Goal: Information Seeking & Learning: Learn about a topic

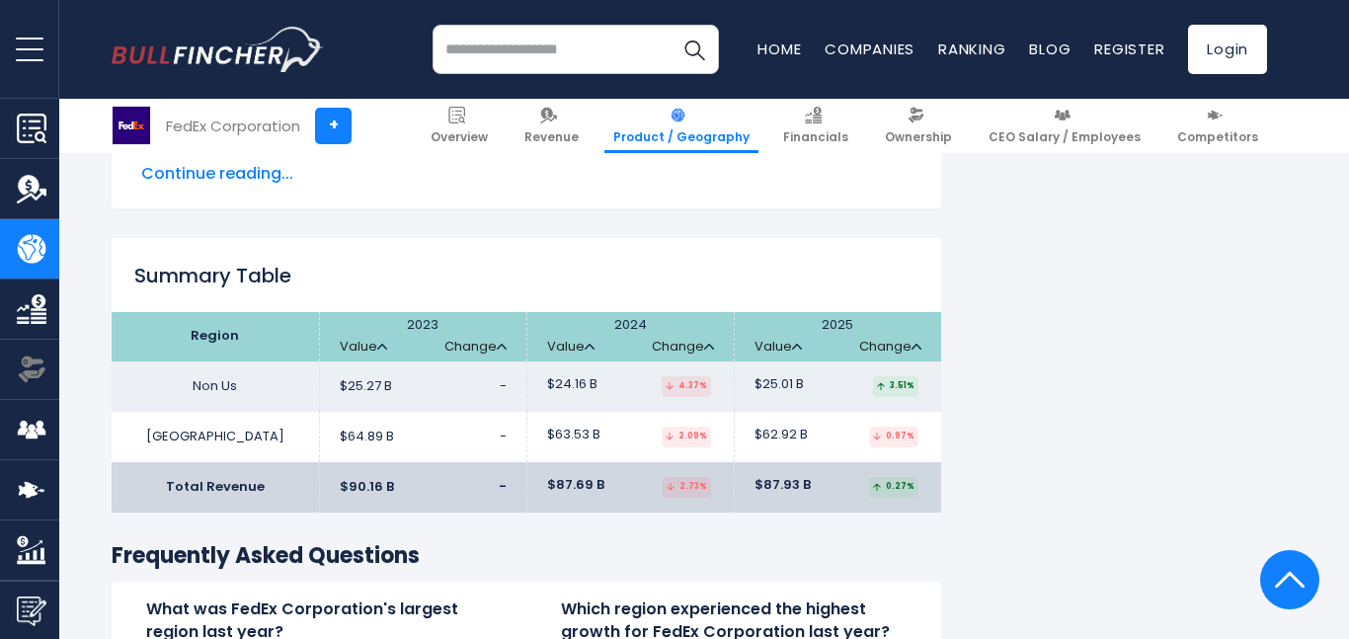
scroll to position [2941, 0]
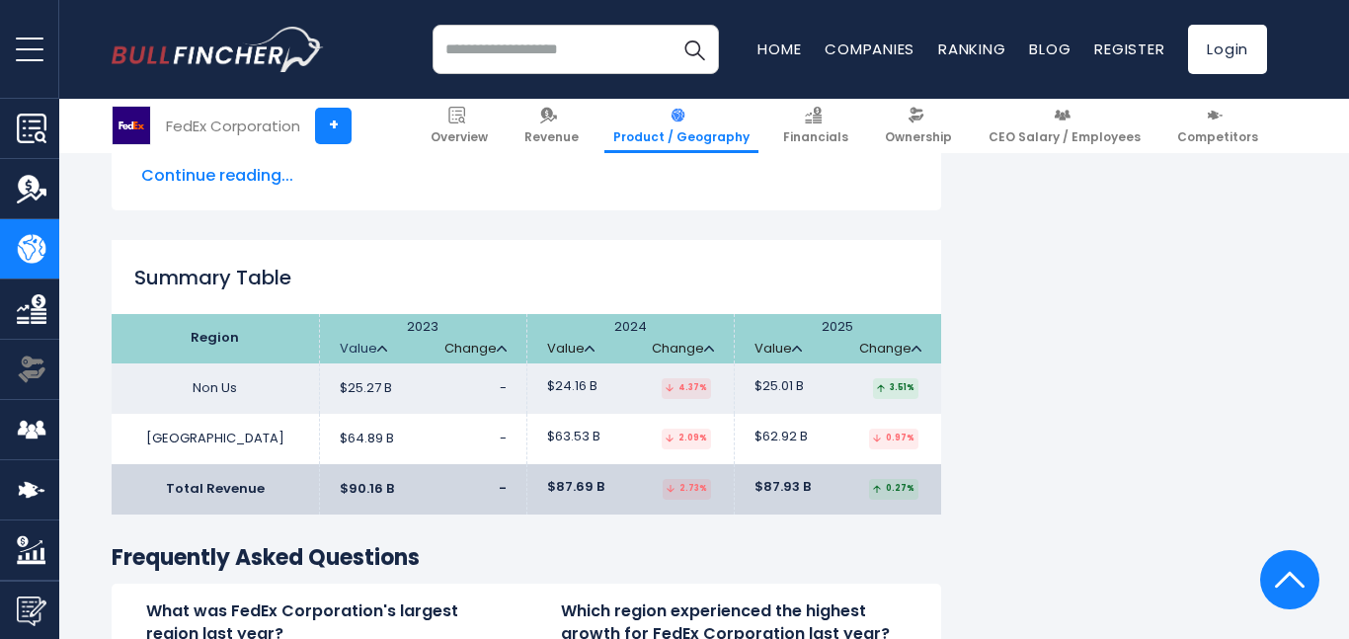
click at [375, 341] on link "Value" at bounding box center [363, 349] width 47 height 17
click at [387, 314] on th "2023 Value Change" at bounding box center [422, 338] width 207 height 49
click at [384, 346] on img at bounding box center [382, 349] width 10 height 6
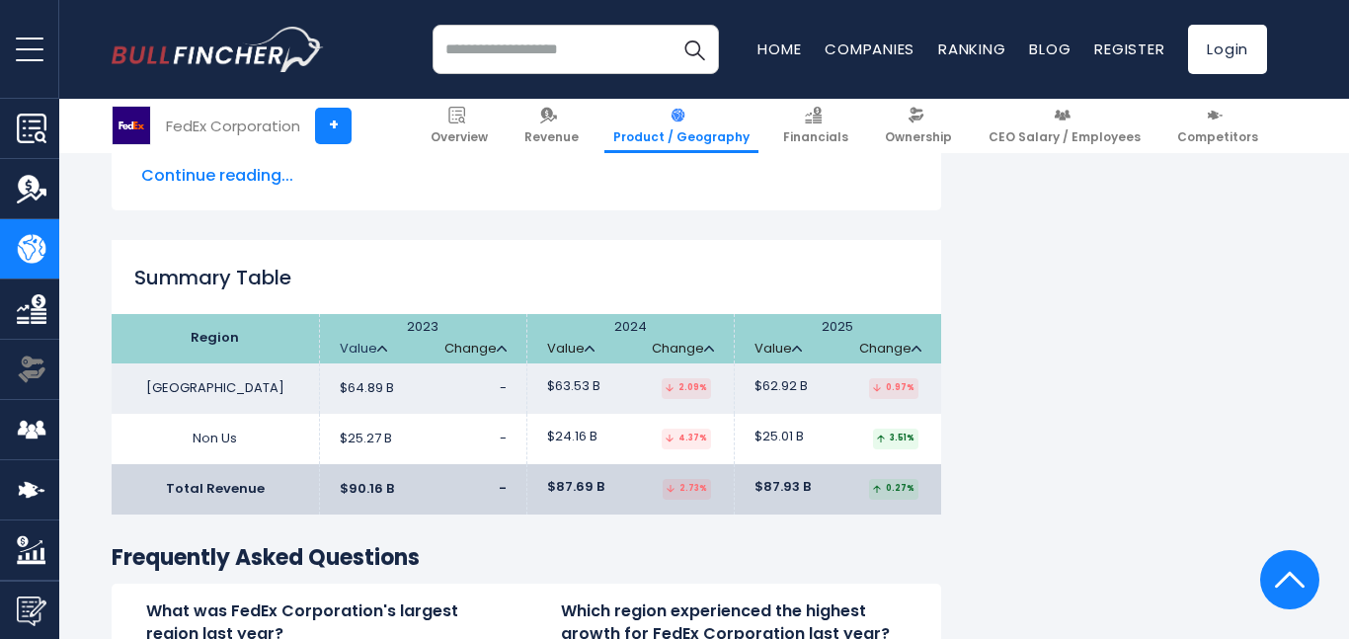
click at [384, 346] on img at bounding box center [382, 349] width 10 height 6
click at [502, 341] on link "Change" at bounding box center [476, 349] width 62 height 17
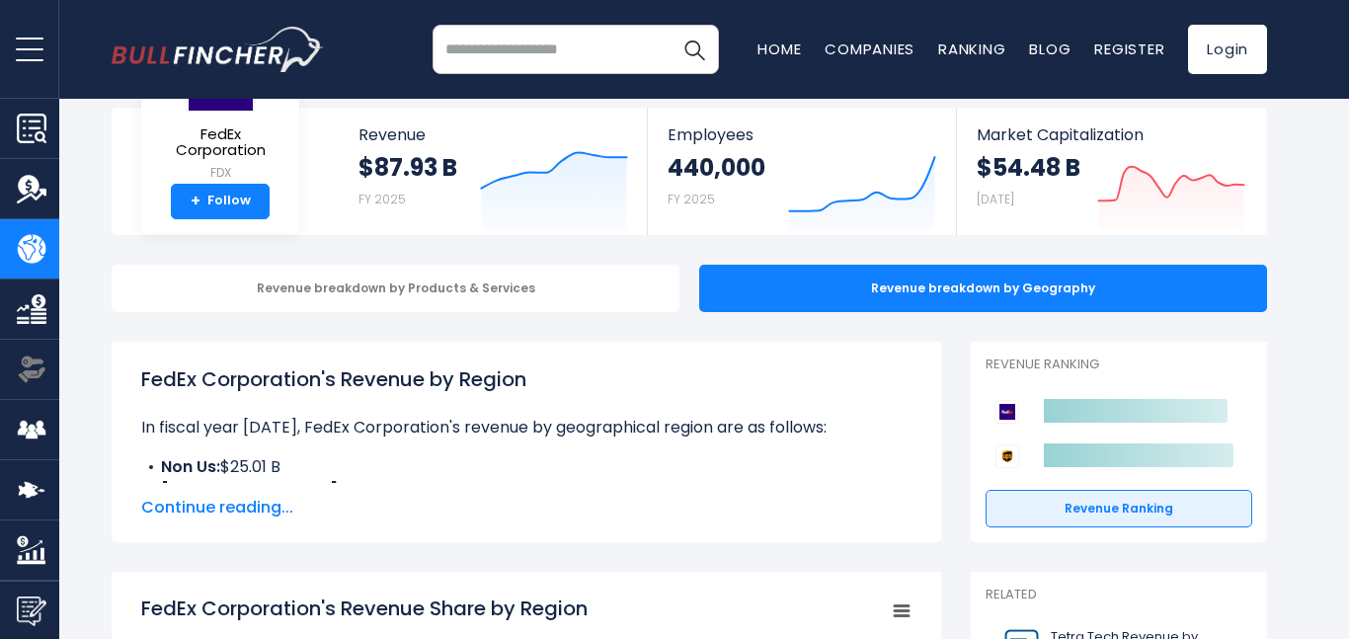
scroll to position [98, 0]
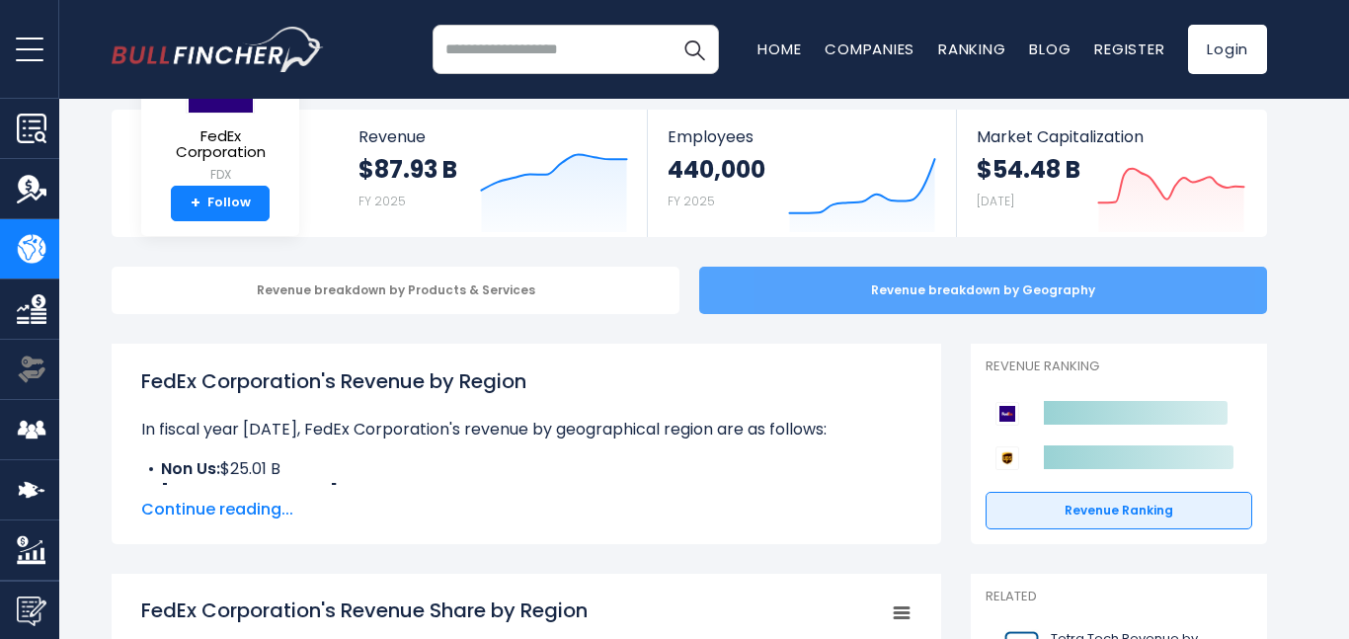
click at [866, 292] on div "Revenue breakdown by Geography" at bounding box center [983, 290] width 568 height 47
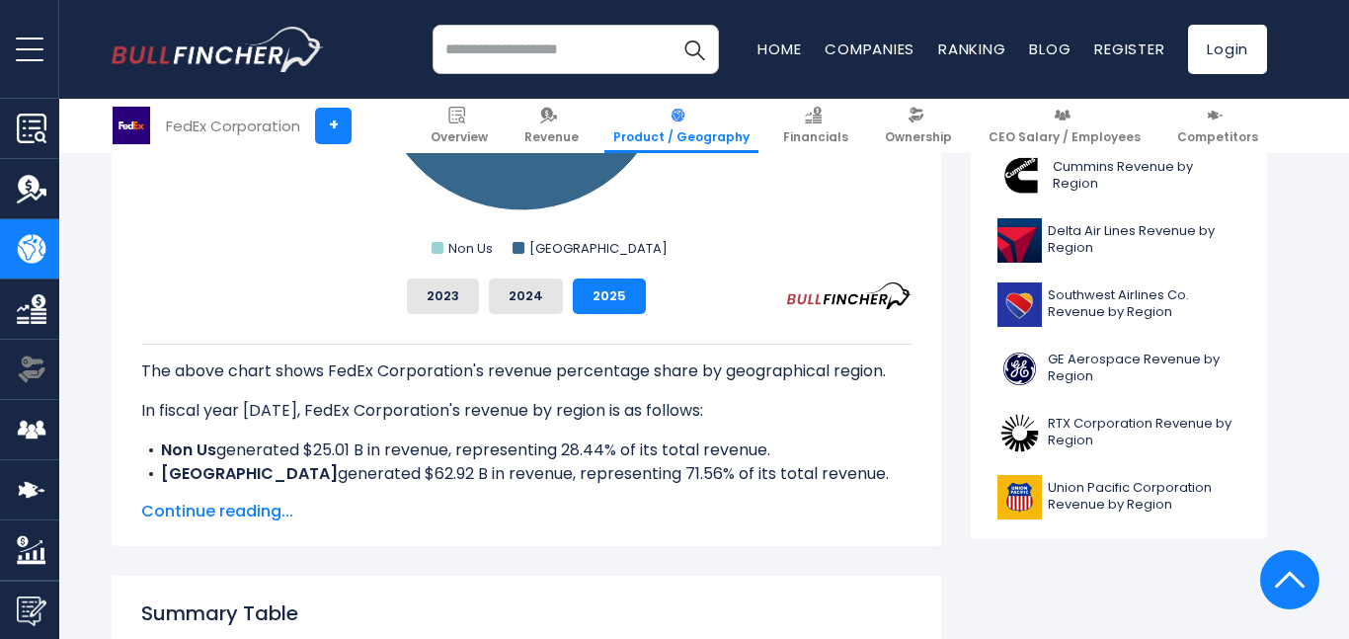
scroll to position [825, 0]
